Goal: Information Seeking & Learning: Check status

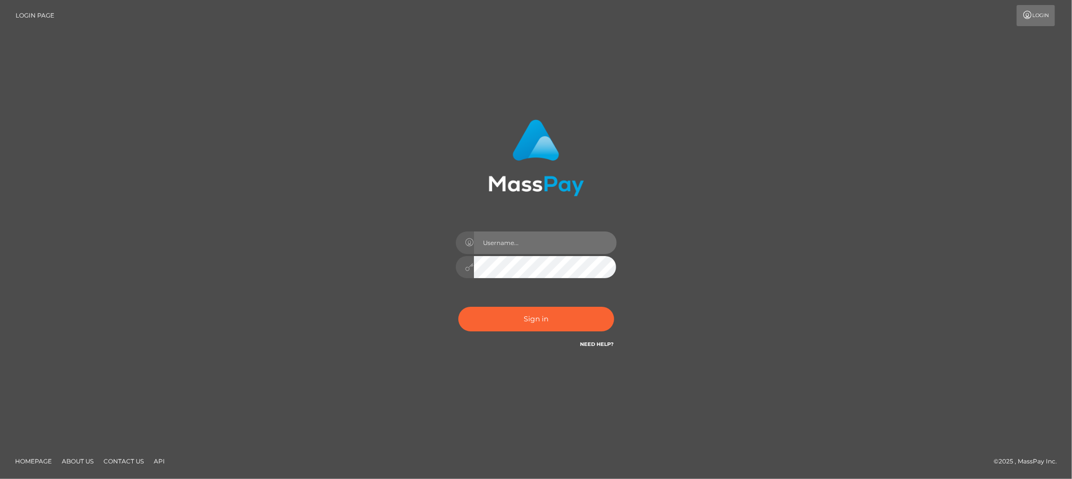
click at [519, 250] on input "text" at bounding box center [545, 243] width 143 height 23
type input "Allyssa"
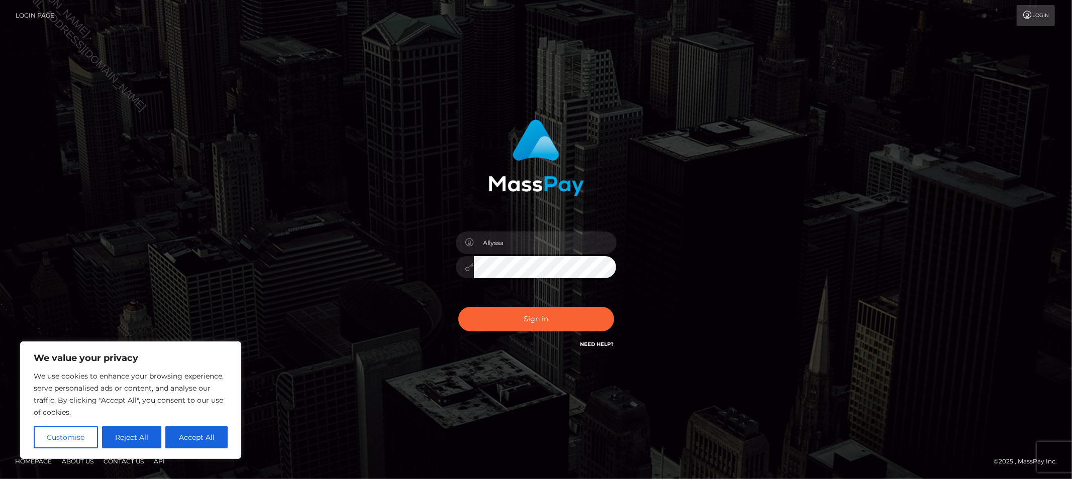
click at [364, 262] on div "Allyssa Sign in" at bounding box center [536, 240] width 573 height 256
click at [509, 318] on button "Sign in" at bounding box center [536, 319] width 156 height 25
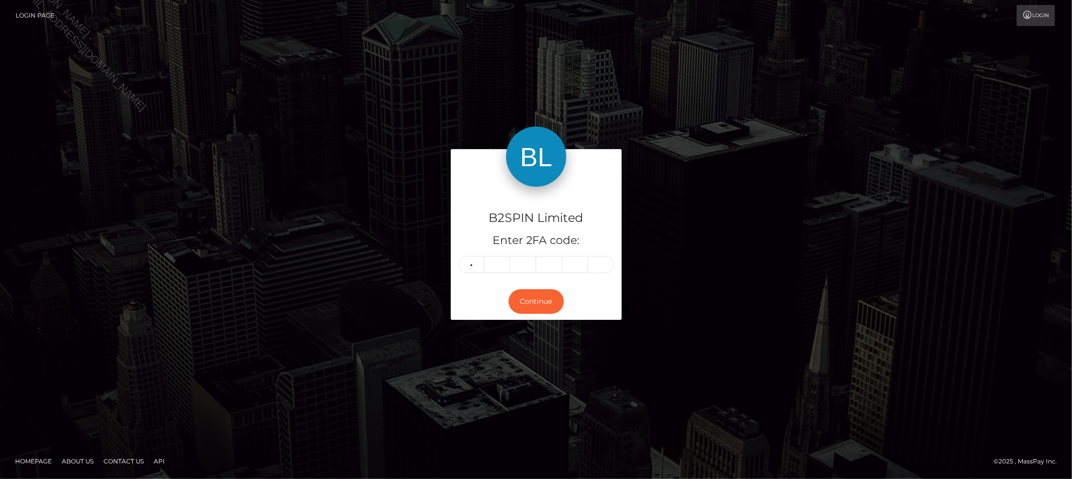
type input "8"
type input "1"
type input "3"
type input "9"
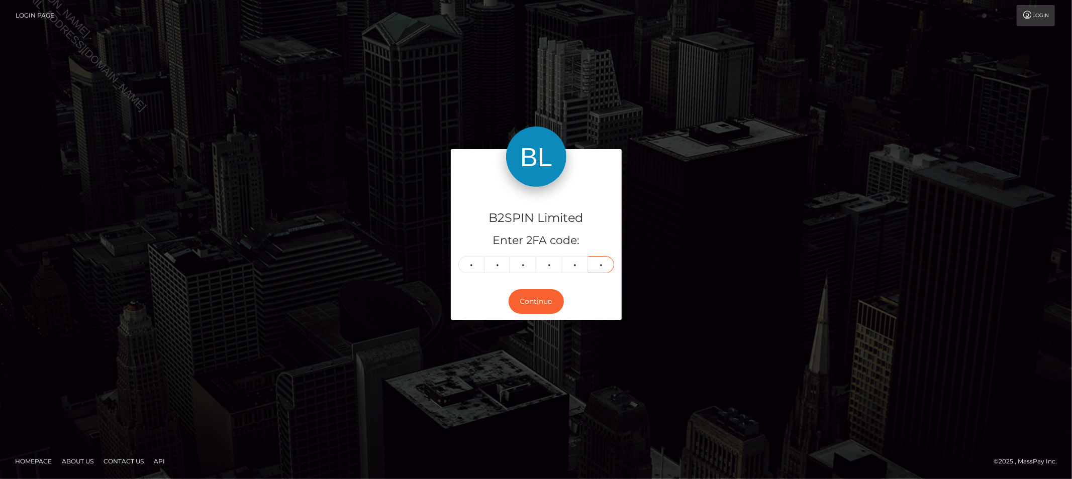
type input "8"
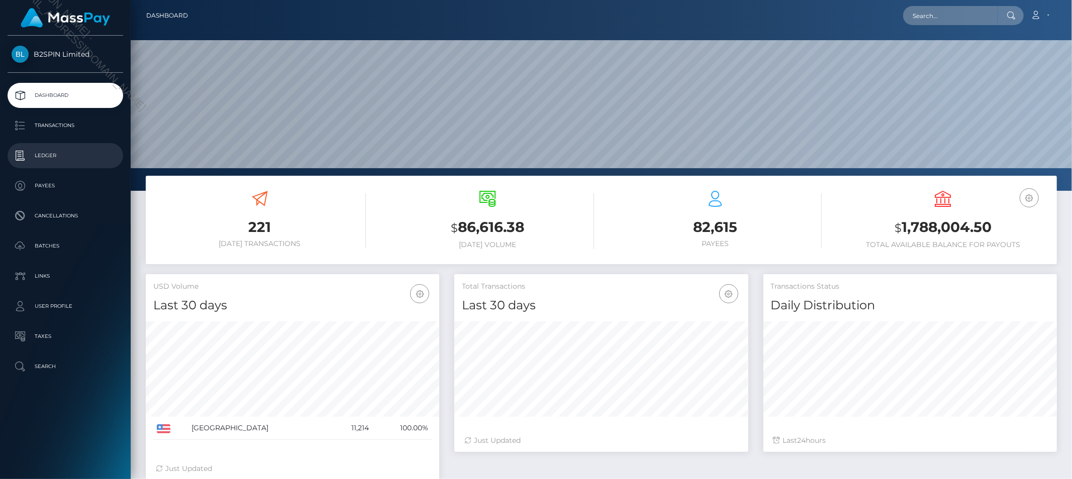
scroll to position [178, 293]
click at [71, 131] on p "Transactions" at bounding box center [66, 125] width 108 height 15
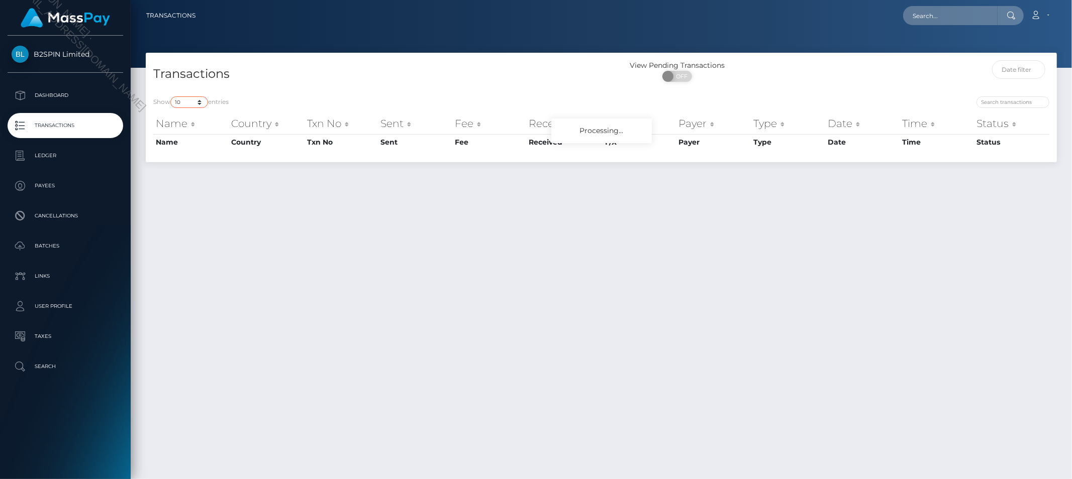
click at [192, 106] on select "10 25 50 100 250 500 1,000 3,500" at bounding box center [189, 102] width 38 height 12
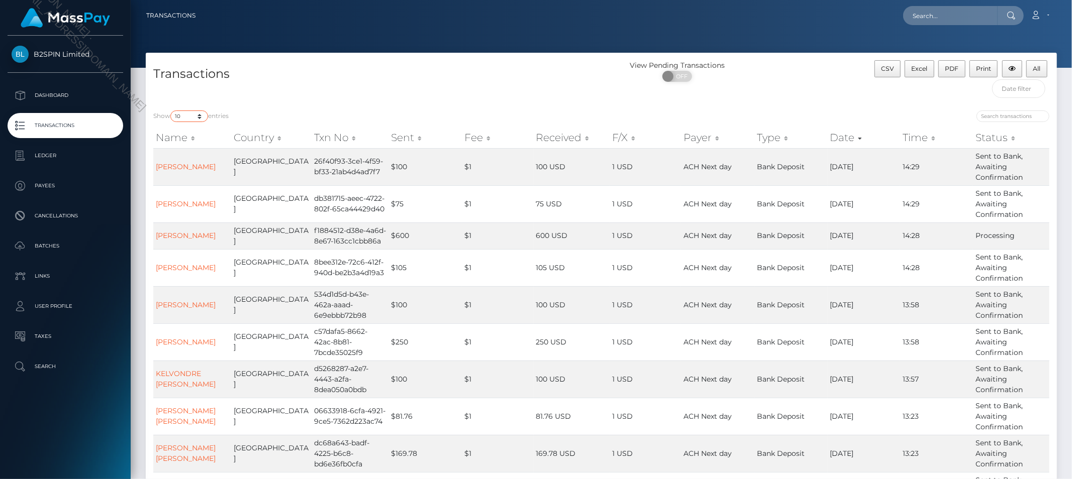
select select "3500"
click at [171, 111] on select "10 25 50 100 250 500 1,000 3,500" at bounding box center [189, 117] width 38 height 12
click at [680, 78] on span "OFF" at bounding box center [680, 76] width 25 height 11
checkbox input "true"
click at [1007, 90] on input "text" at bounding box center [1018, 88] width 53 height 19
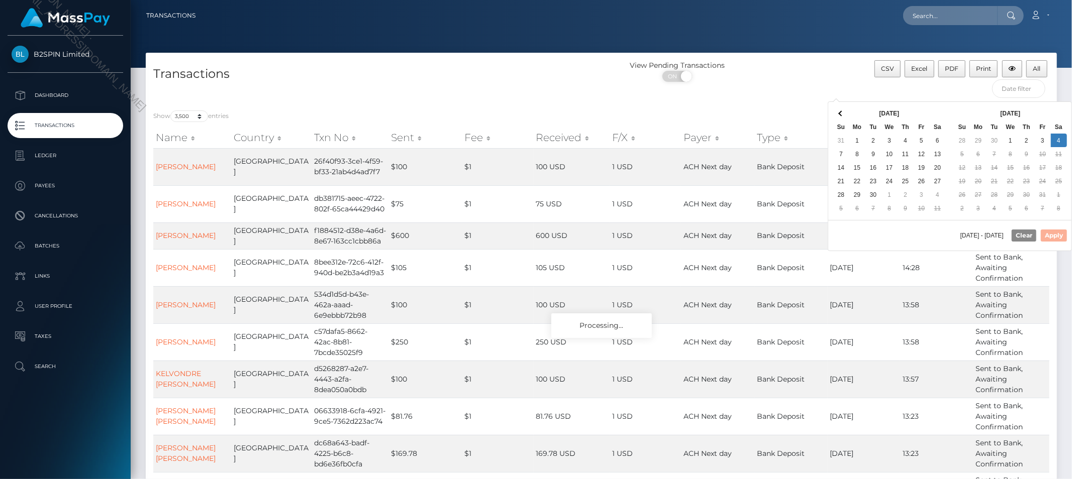
click at [918, 234] on div "10/05/2025 - 10/04/2025 Clear Apply" at bounding box center [949, 235] width 243 height 31
click at [1054, 238] on button "Apply" at bounding box center [1054, 236] width 26 height 12
type input "09/20/2025 - 10/04/2025"
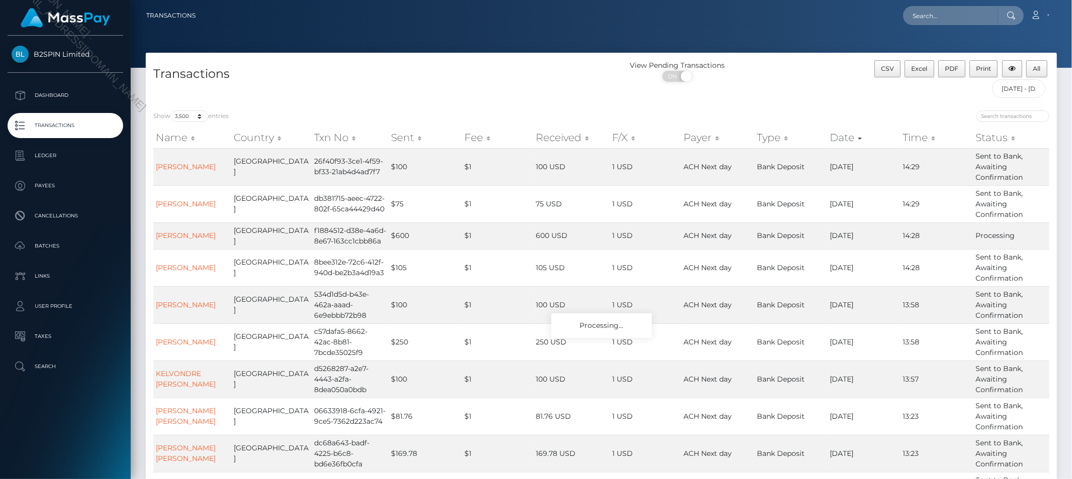
click at [815, 89] on div "View Pending Transactions ON OFF" at bounding box center [715, 81] width 228 height 43
click at [769, 43] on div at bounding box center [601, 34] width 941 height 68
click at [772, 37] on div at bounding box center [601, 34] width 941 height 68
click at [1039, 72] on button "All" at bounding box center [1036, 68] width 21 height 17
click at [930, 16] on input "text" at bounding box center [950, 15] width 94 height 19
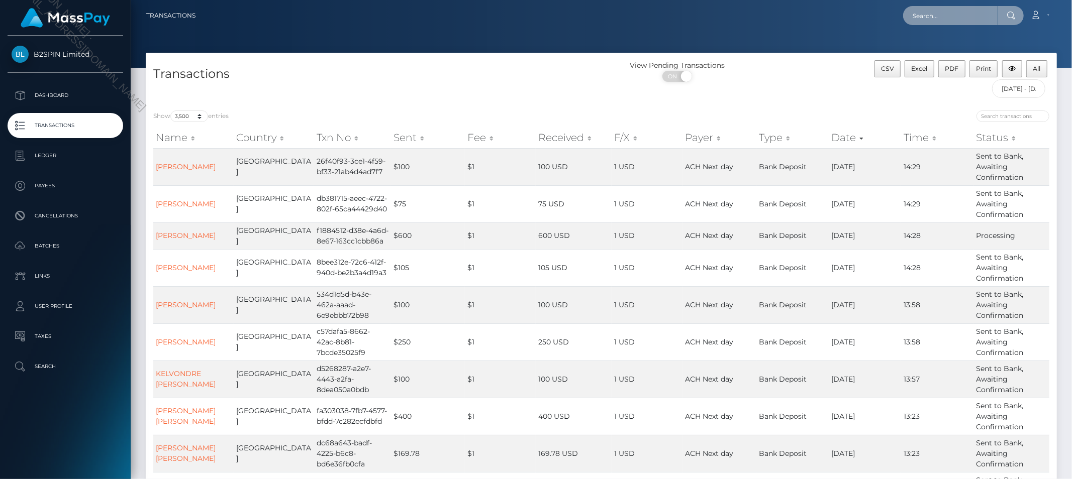
paste input "252990f0-b486-498c-ae1d-ceeea768e045"
click at [942, 23] on input "252990f0-b486-498c-ae1d-ceeea768e045" at bounding box center [950, 15] width 94 height 19
paste input "3671018"
click at [955, 14] on input "3671018" at bounding box center [950, 15] width 94 height 19
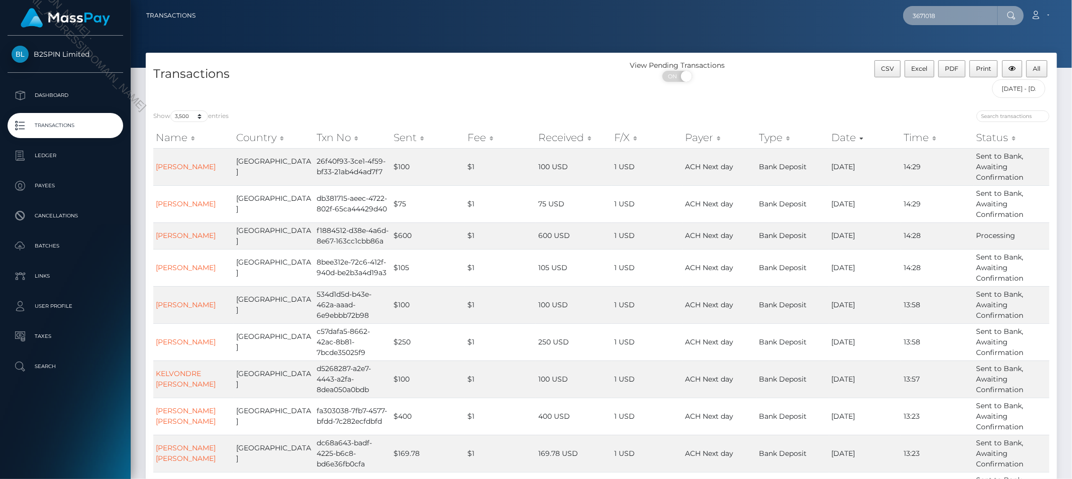
paste input "1339723322"
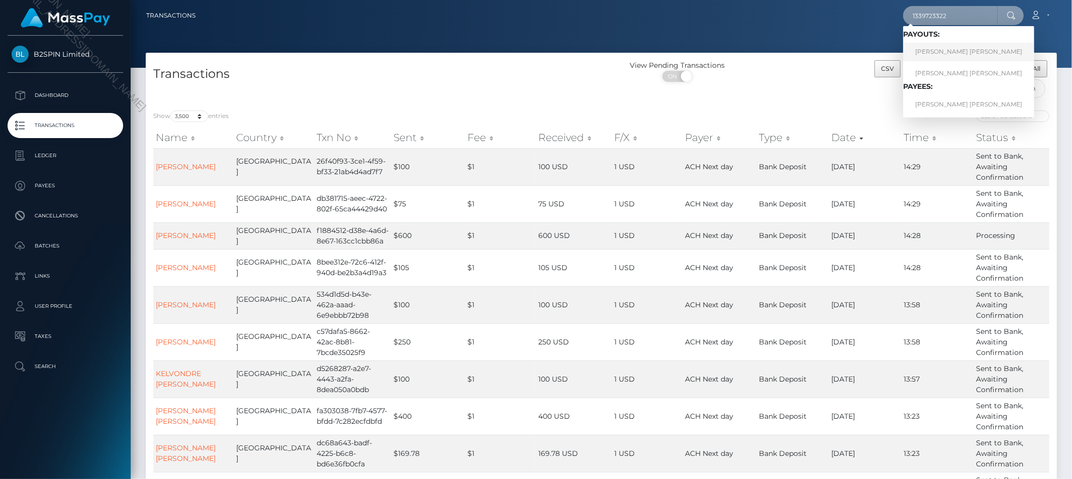
type input "1339723322"
click at [942, 45] on link "KELSEY LEE FORCONI" at bounding box center [968, 52] width 131 height 19
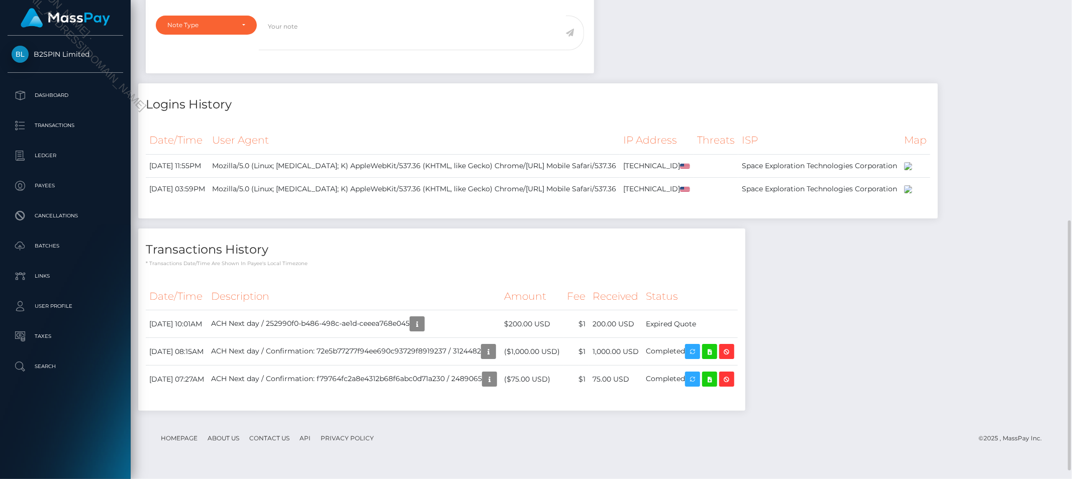
scroll to position [424, 0]
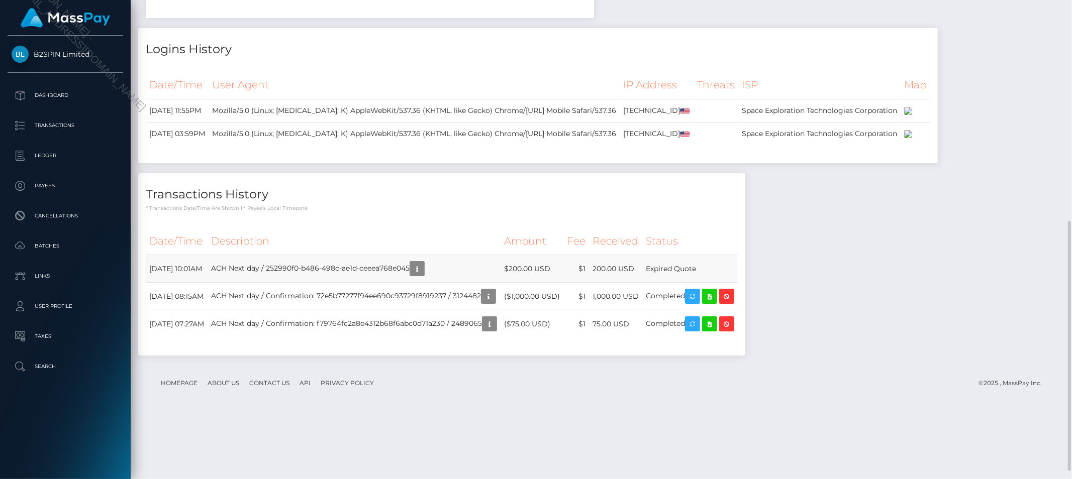
click at [700, 283] on td "Expired Quote" at bounding box center [689, 269] width 95 height 28
copy tbody "Expired Quote"
